Goal: Communication & Community: Share content

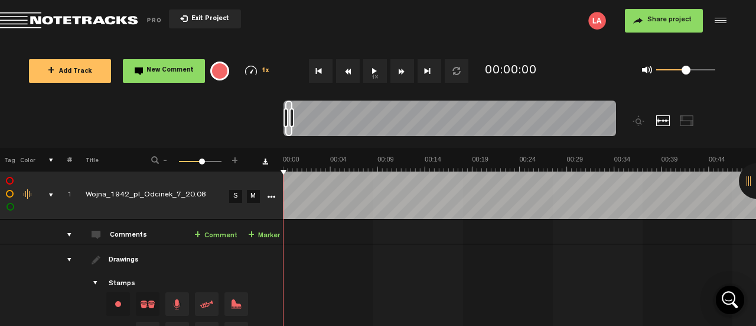
click at [723, 20] on div at bounding box center [719, 21] width 18 height 18
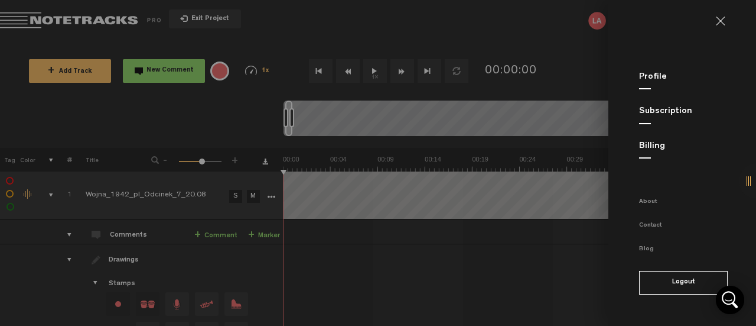
click at [329, 33] on md-backdrop at bounding box center [378, 163] width 756 height 326
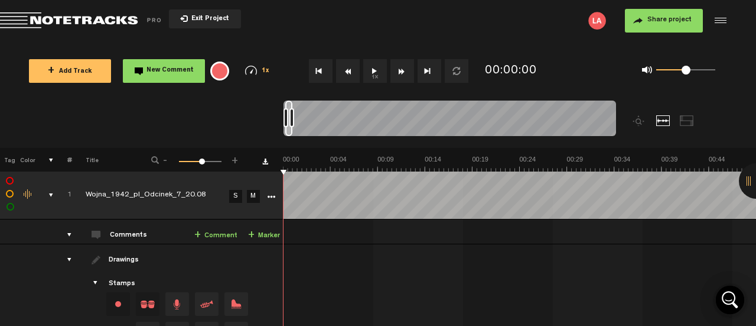
click at [722, 17] on div at bounding box center [719, 21] width 18 height 18
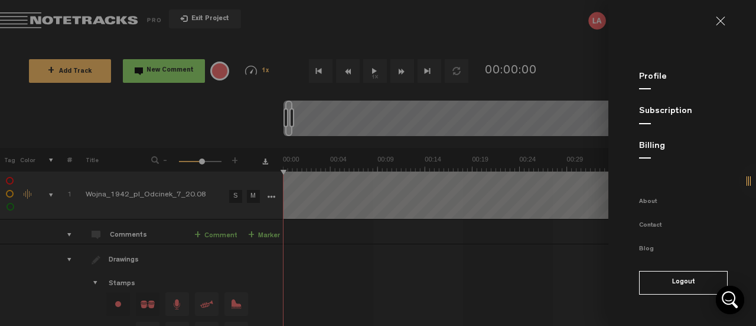
click at [478, 40] on md-backdrop at bounding box center [378, 163] width 756 height 326
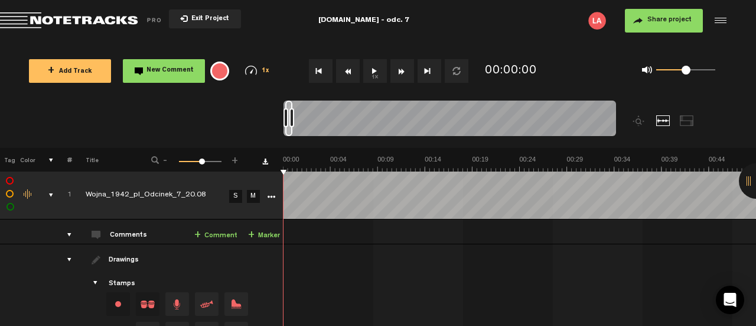
click at [718, 20] on div at bounding box center [719, 21] width 18 height 18
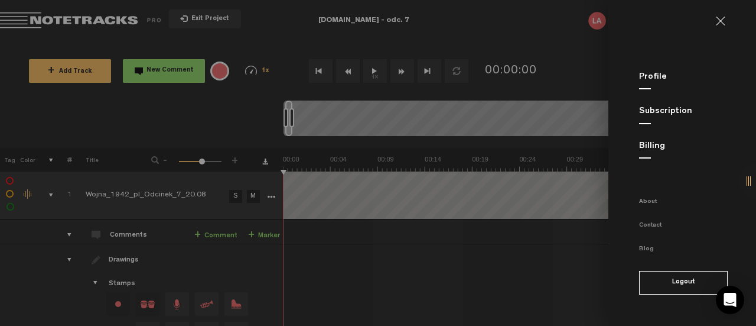
click at [508, 256] on md-backdrop at bounding box center [378, 163] width 756 height 326
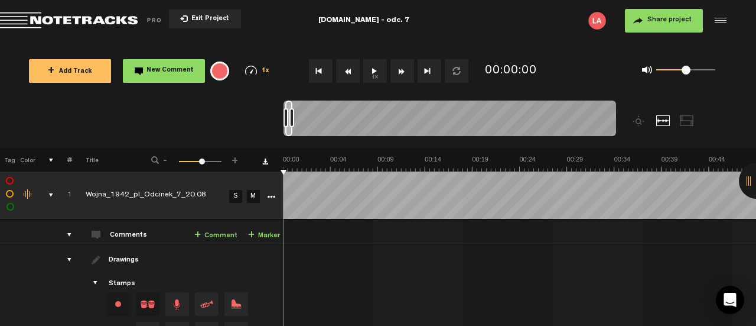
click at [675, 22] on span "Share project" at bounding box center [670, 20] width 44 height 7
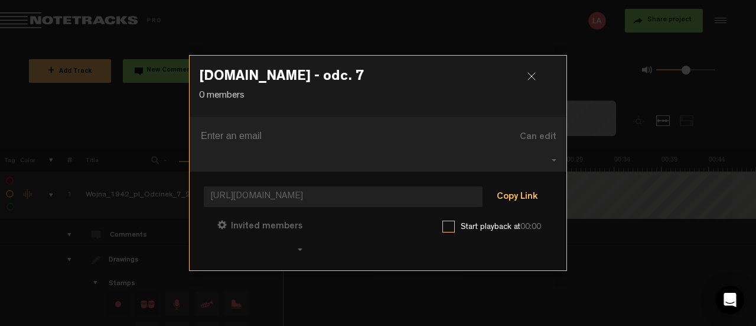
click at [525, 189] on button "Copy Link" at bounding box center [517, 198] width 64 height 24
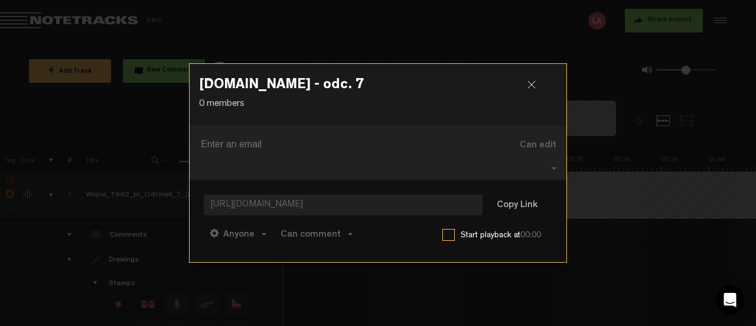
click at [530, 90] on div at bounding box center [537, 89] width 18 height 18
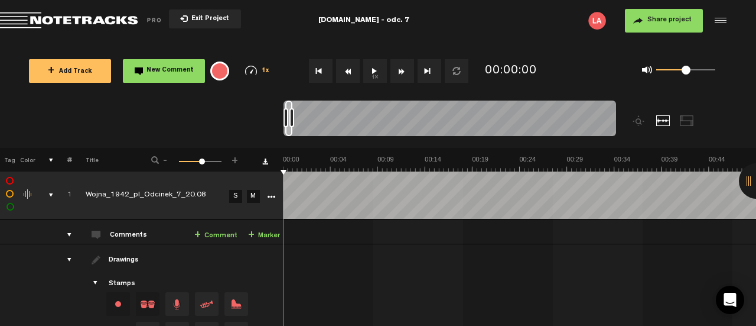
click at [661, 17] on span "Share project" at bounding box center [670, 20] width 44 height 7
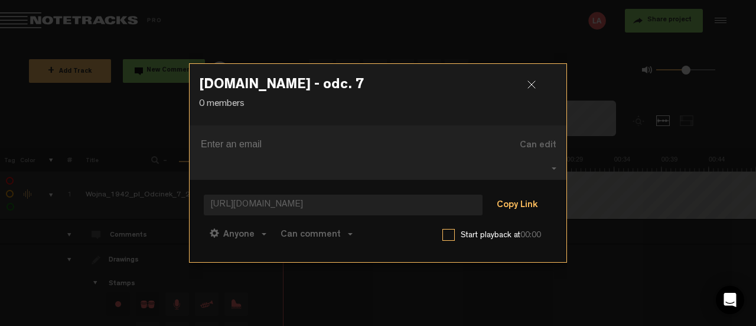
click at [511, 194] on button "Copy Link" at bounding box center [517, 206] width 64 height 24
